Goal: Information Seeking & Learning: Obtain resource

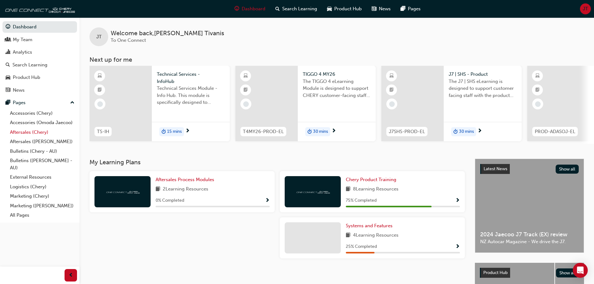
click at [31, 132] on link "Aftersales (Chery)" at bounding box center [41, 132] width 69 height 10
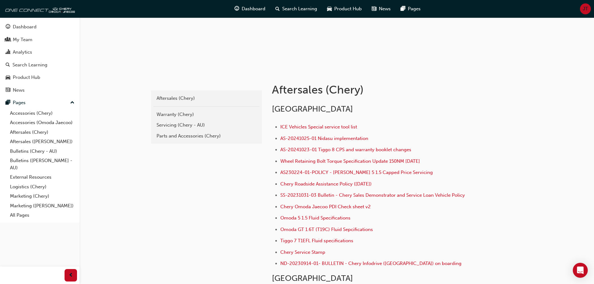
scroll to position [93, 0]
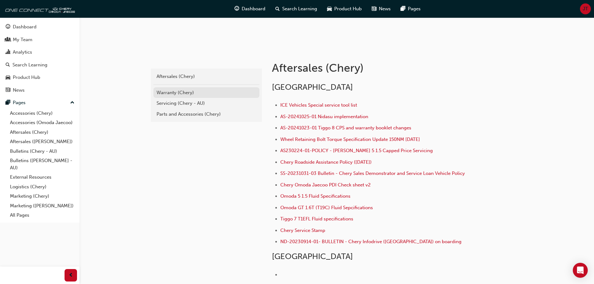
click at [186, 93] on div "Warranty (Chery)" at bounding box center [206, 92] width 100 height 7
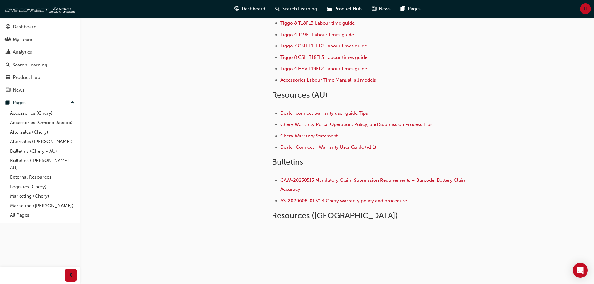
scroll to position [94, 0]
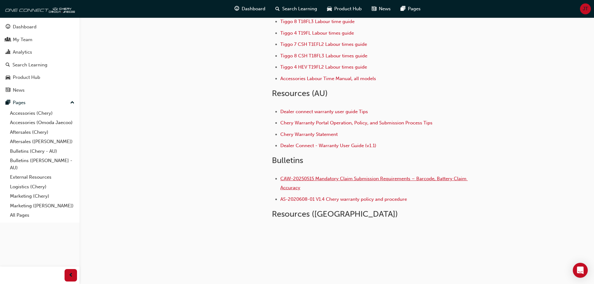
click at [355, 180] on span "CAW-20250515 Mandatory Claim Submission Requirements – Barcode, Battery Claim A…" at bounding box center [373, 183] width 187 height 15
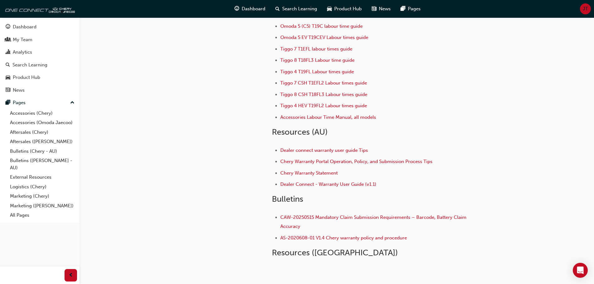
scroll to position [94, 0]
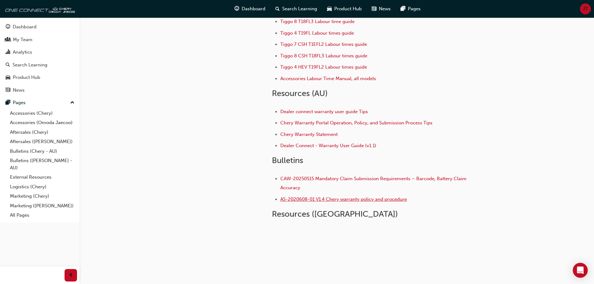
click at [323, 198] on span "AS-2020608-01 V1.4 Chery warranty policy and procedure" at bounding box center [343, 199] width 126 height 6
